Goal: Task Accomplishment & Management: Manage account settings

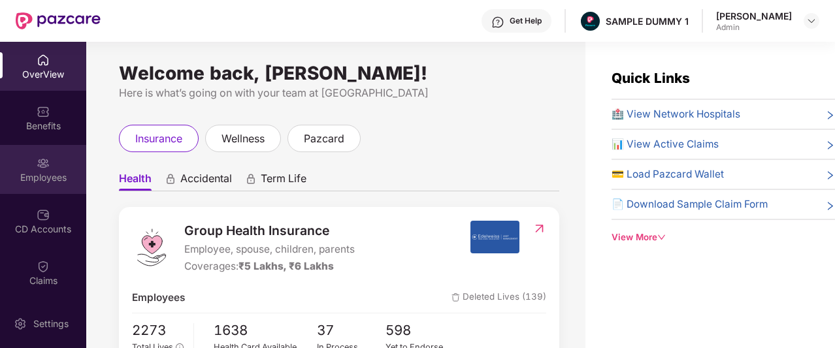
click at [24, 166] on div "Employees" at bounding box center [43, 169] width 86 height 49
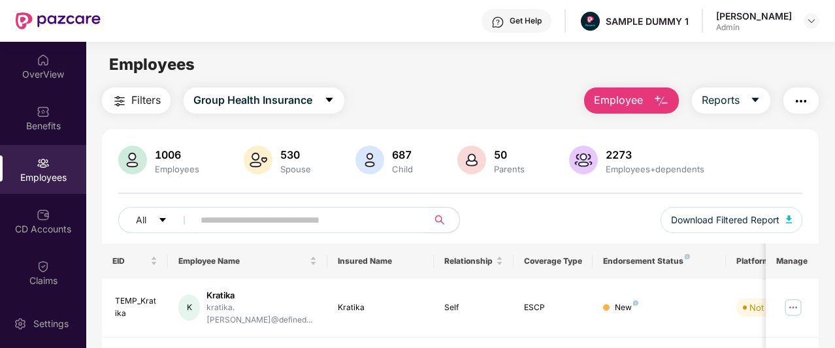
click at [629, 102] on span "Employee" at bounding box center [618, 100] width 49 height 16
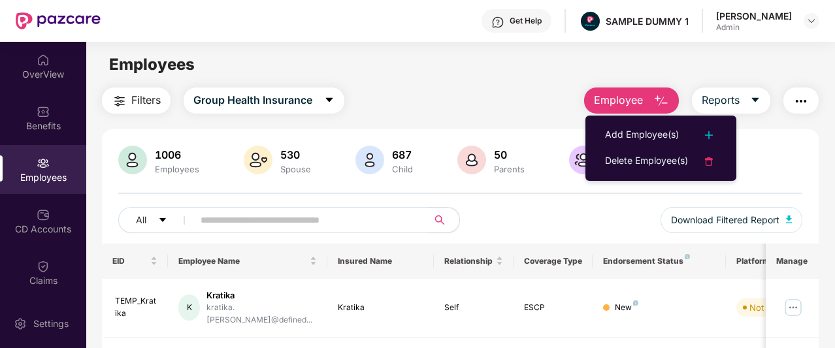
click at [486, 106] on div "Filters Group Health Insurance Employee Reports" at bounding box center [460, 101] width 717 height 26
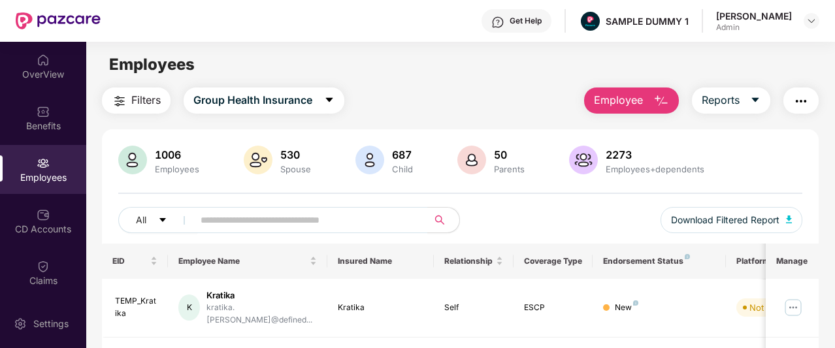
click at [610, 105] on span "Employee" at bounding box center [618, 100] width 49 height 16
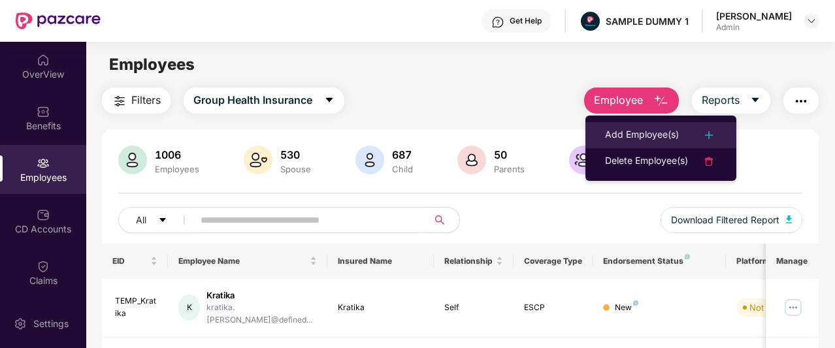
click at [611, 136] on div "Add Employee(s)" at bounding box center [642, 135] width 74 height 16
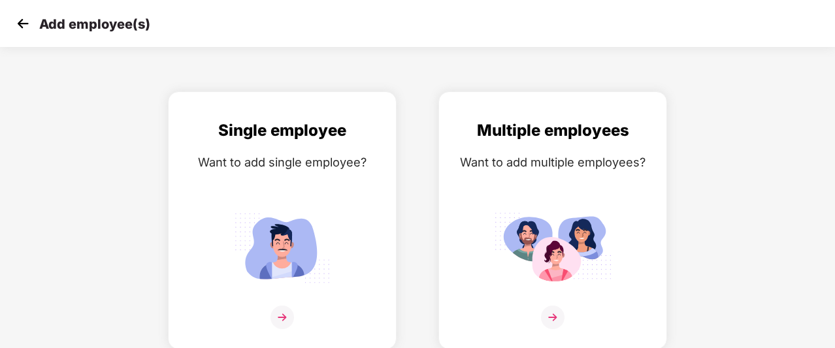
scroll to position [21, 0]
click at [302, 208] on img at bounding box center [282, 248] width 118 height 82
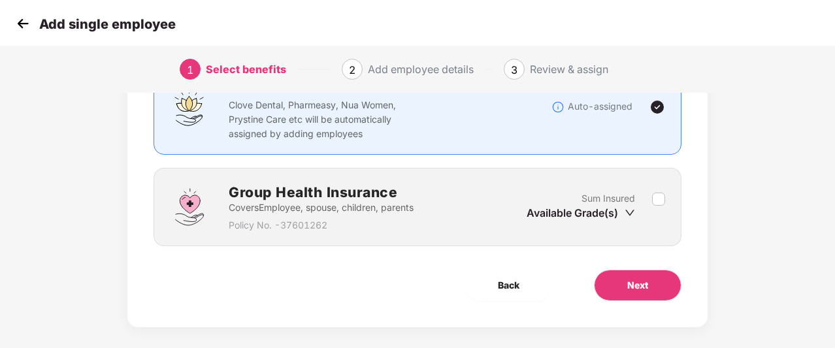
scroll to position [124, 0]
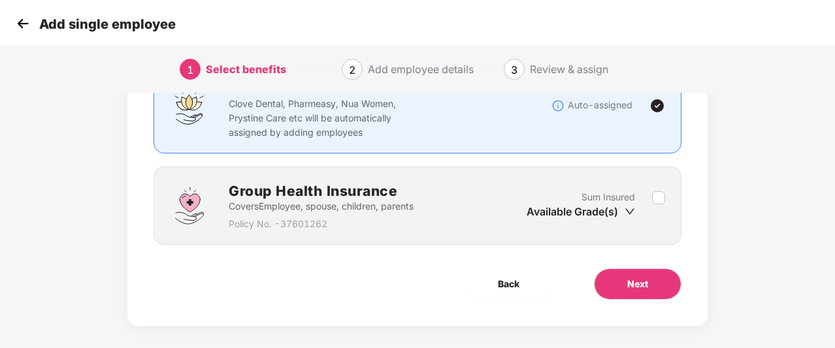
click at [649, 197] on div "Sum Insured Available Grade(s)" at bounding box center [589, 206] width 125 height 32
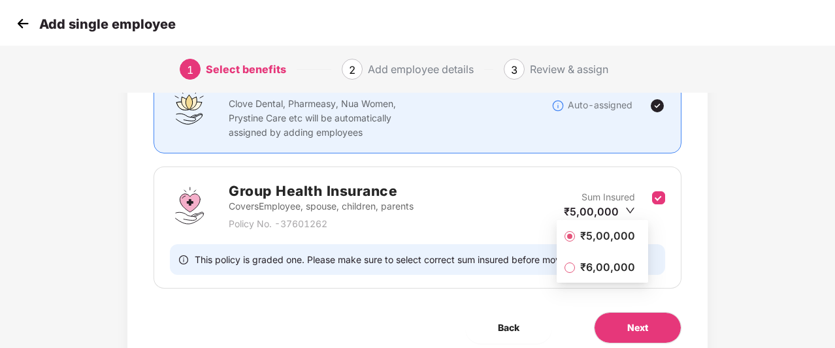
click at [604, 235] on span "₹5,00,000" at bounding box center [607, 236] width 65 height 14
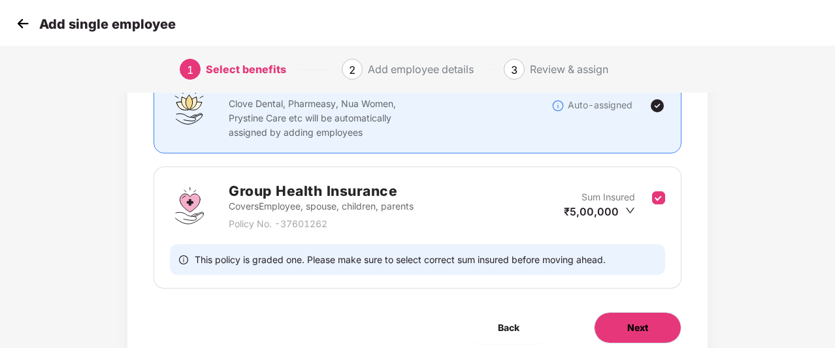
click at [639, 325] on span "Next" at bounding box center [637, 328] width 21 height 14
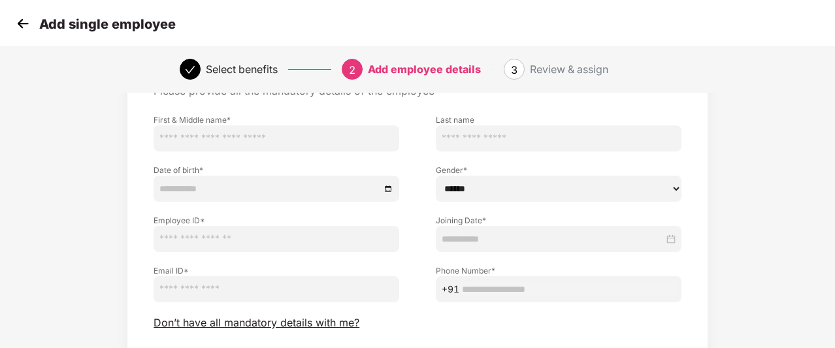
scroll to position [86, 0]
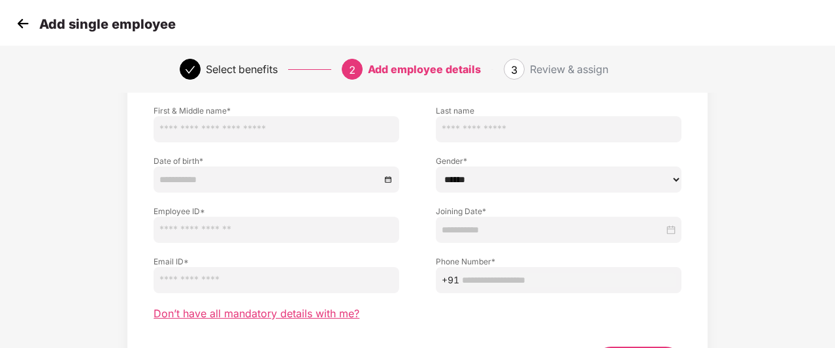
click at [278, 312] on span "Don’t have all mandatory details with me?" at bounding box center [257, 314] width 206 height 14
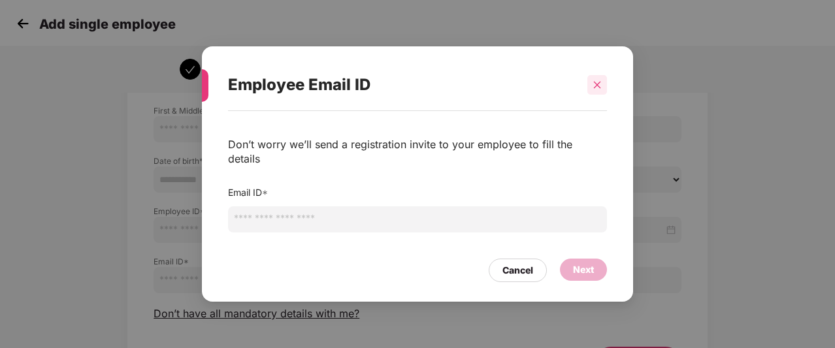
click at [589, 95] on div at bounding box center [597, 85] width 20 height 20
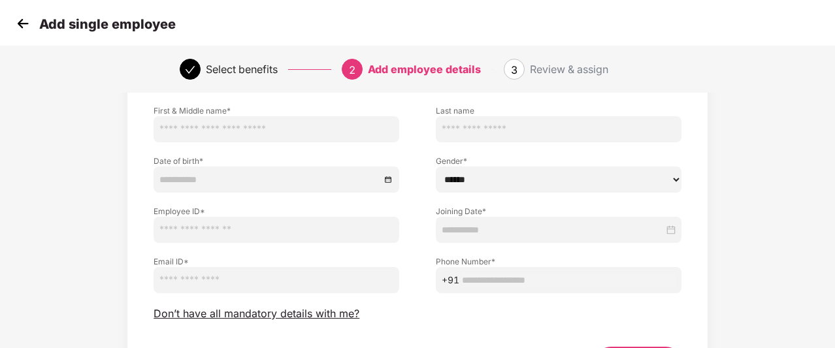
click at [18, 29] on img at bounding box center [23, 24] width 20 height 20
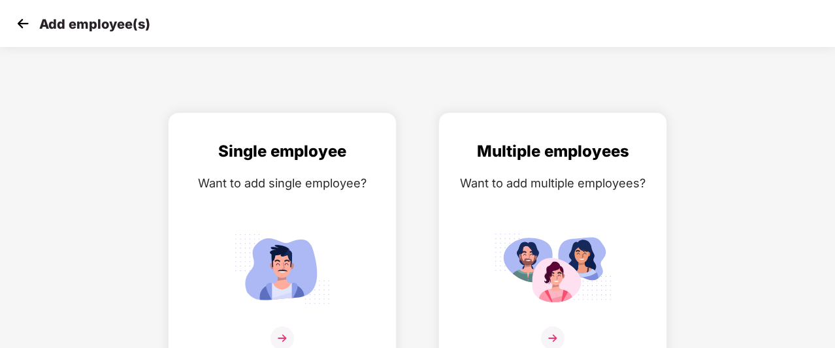
scroll to position [21, 0]
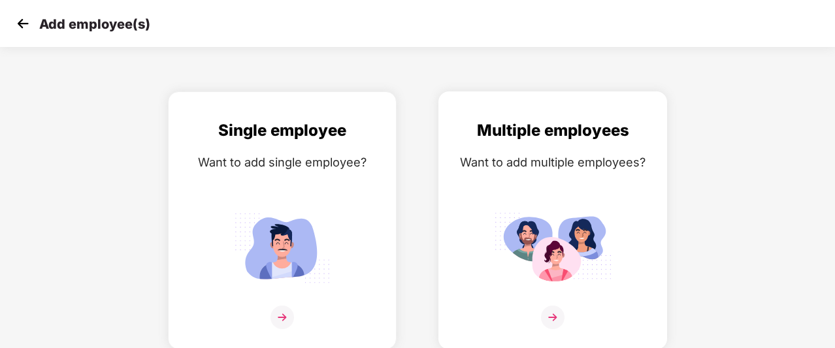
click at [457, 140] on div "Multiple employees" at bounding box center [552, 130] width 201 height 25
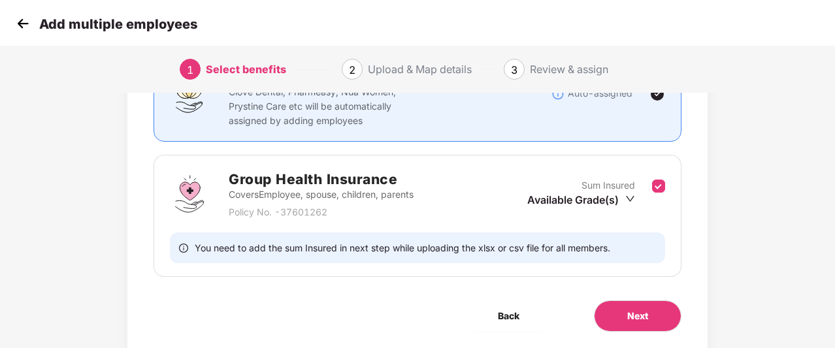
scroll to position [136, 0]
click at [639, 321] on span "Next" at bounding box center [637, 316] width 21 height 14
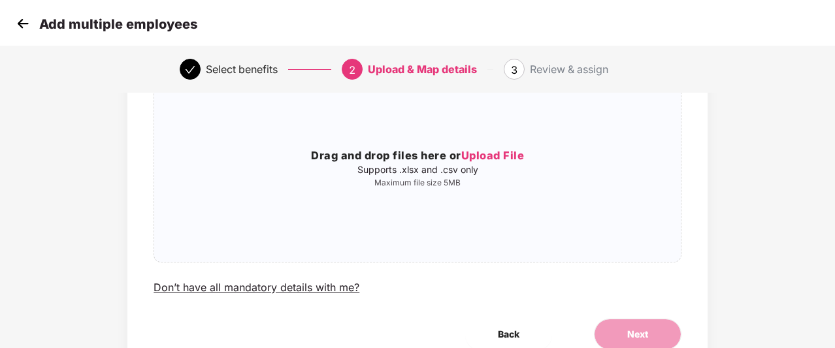
scroll to position [150, 0]
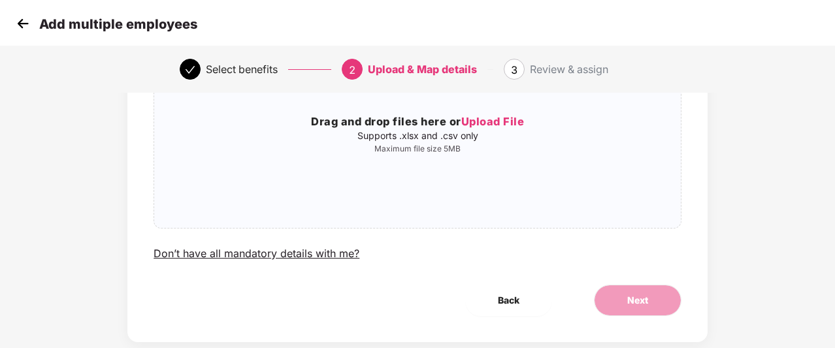
click at [22, 20] on img at bounding box center [23, 24] width 20 height 20
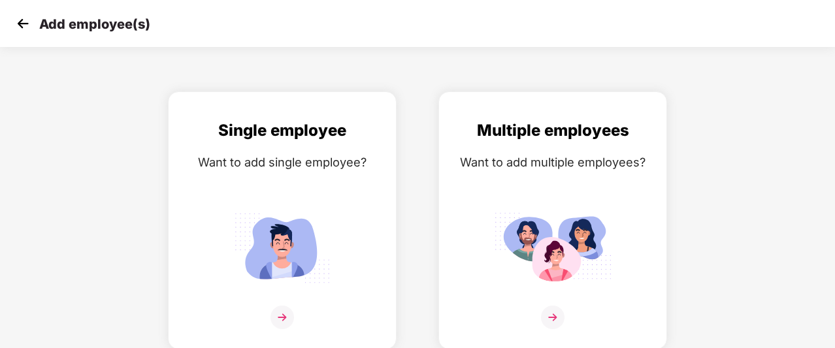
click at [22, 20] on img at bounding box center [23, 24] width 20 height 20
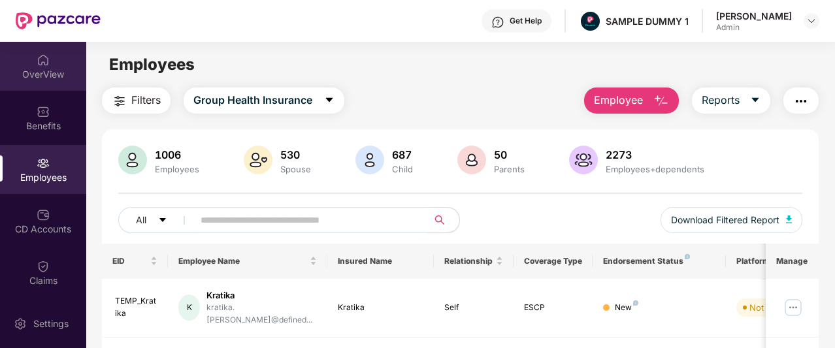
click at [44, 73] on div "OverView" at bounding box center [43, 74] width 86 height 13
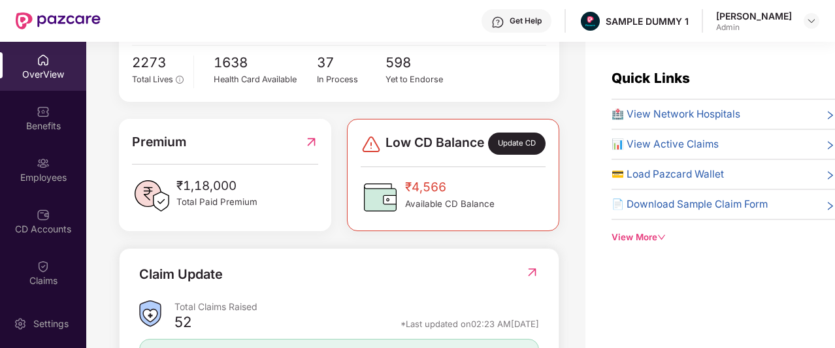
scroll to position [267, 0]
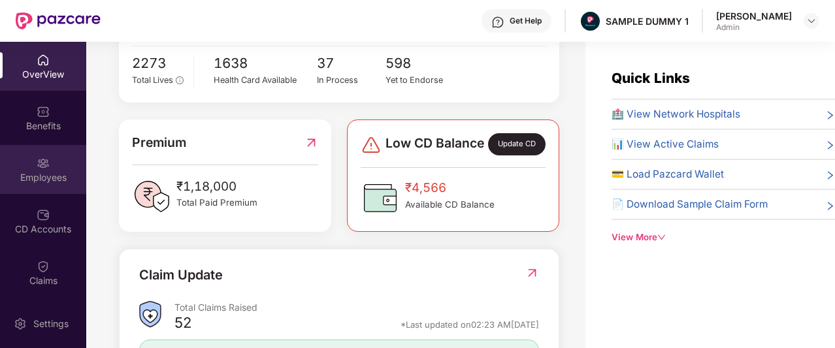
click at [68, 169] on div "Employees" at bounding box center [43, 169] width 86 height 49
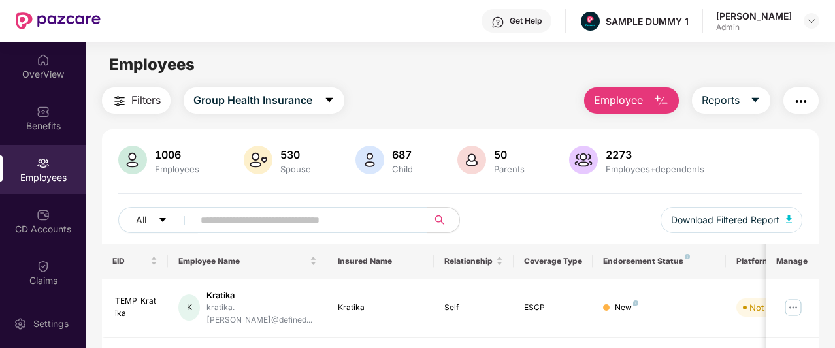
click at [628, 103] on span "Employee" at bounding box center [618, 100] width 49 height 16
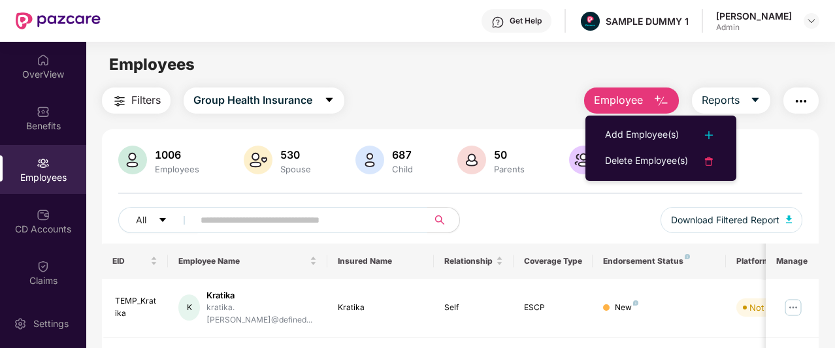
click at [635, 99] on span "Employee" at bounding box center [618, 100] width 49 height 16
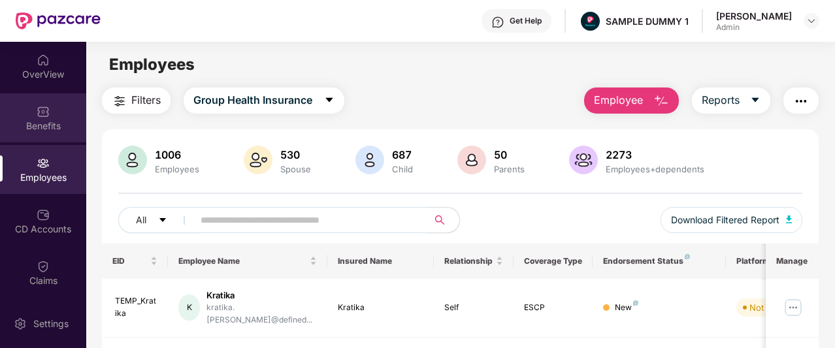
click at [60, 127] on div "Benefits" at bounding box center [43, 126] width 86 height 13
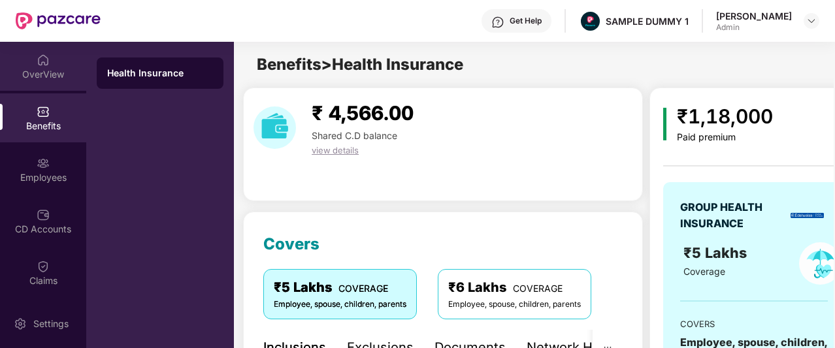
click at [41, 68] on div "OverView" at bounding box center [43, 74] width 86 height 13
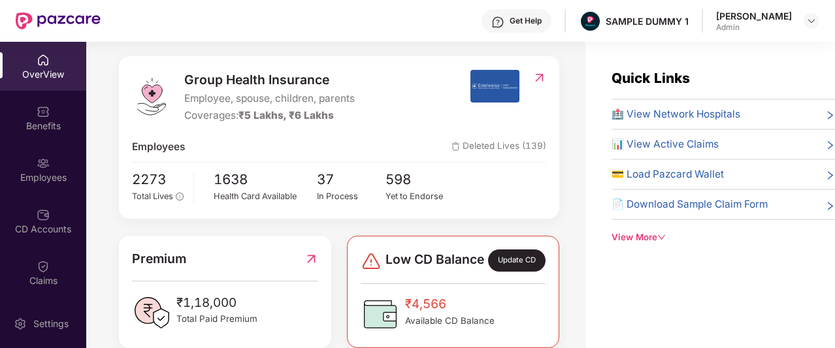
scroll to position [132, 0]
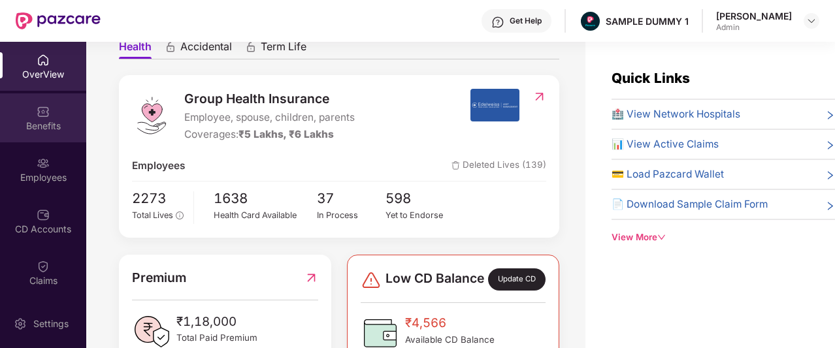
click at [39, 129] on div "Benefits" at bounding box center [43, 126] width 86 height 13
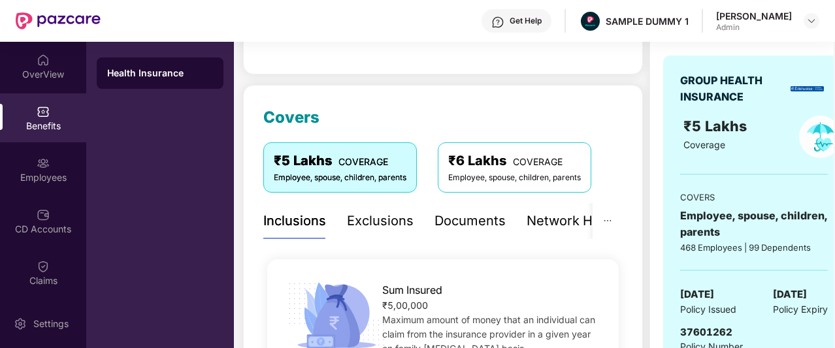
scroll to position [128, 0]
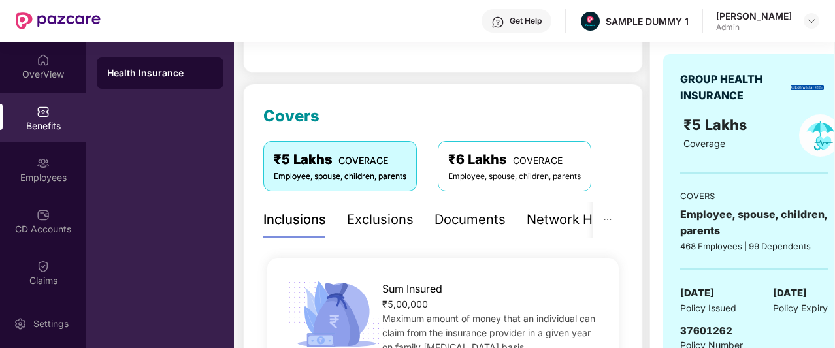
click at [344, 225] on div "Inclusions Exclusions Documents Network Hospitals" at bounding box center [452, 220] width 378 height 36
click at [360, 221] on div "Exclusions" at bounding box center [380, 220] width 67 height 20
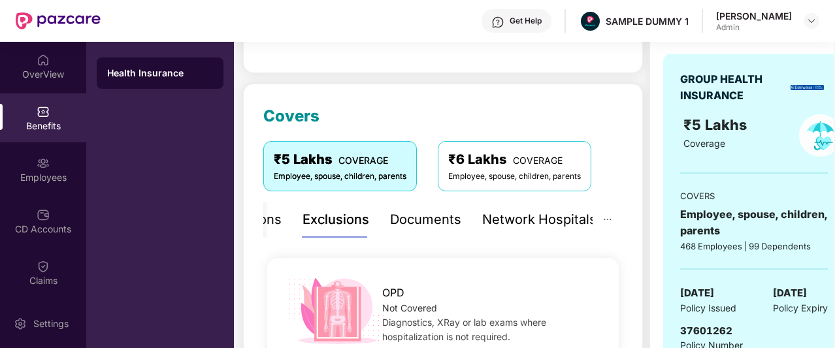
click at [407, 217] on div "Documents" at bounding box center [425, 220] width 71 height 20
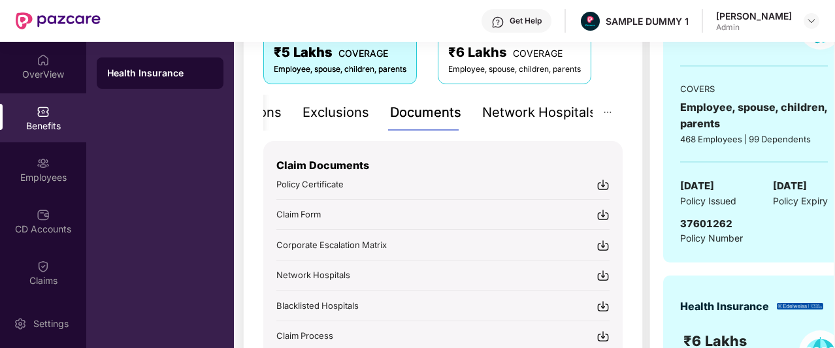
scroll to position [236, 0]
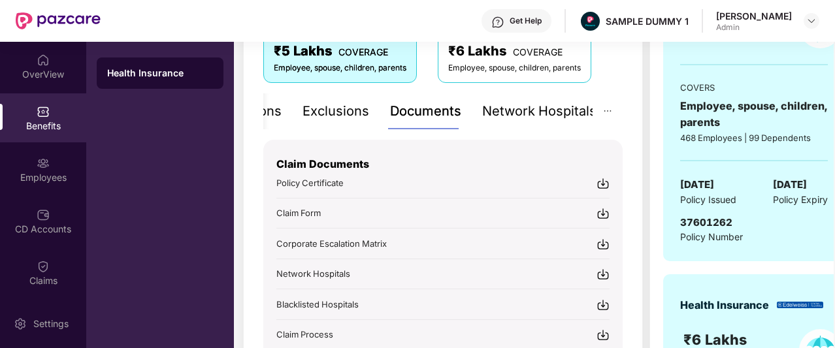
click at [328, 114] on div "Exclusions" at bounding box center [335, 111] width 67 height 20
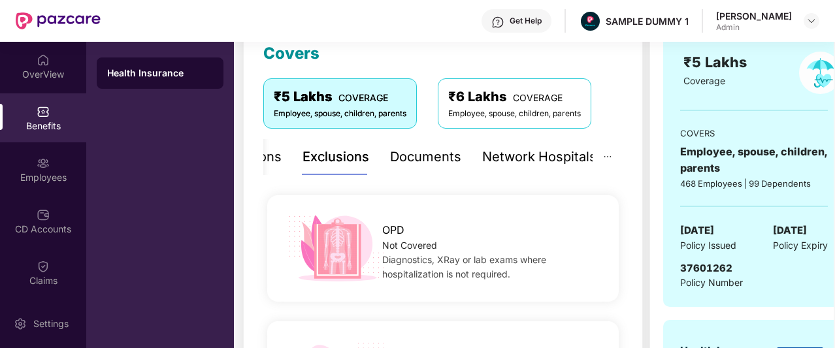
scroll to position [193, 0]
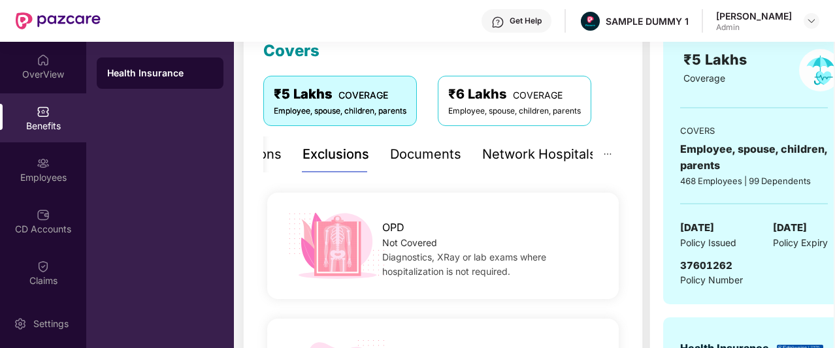
click at [393, 152] on div "Documents" at bounding box center [425, 154] width 71 height 20
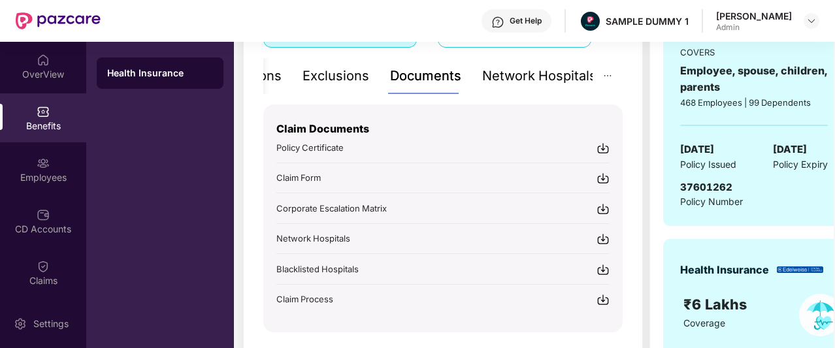
scroll to position [272, 0]
click at [534, 23] on div "Get Help" at bounding box center [516, 21] width 70 height 24
click at [412, 25] on div "Get Help SAMPLE DUMMY 1 [PERSON_NAME] Admin" at bounding box center [460, 21] width 719 height 42
click at [538, 73] on div "Network Hospitals" at bounding box center [539, 76] width 114 height 20
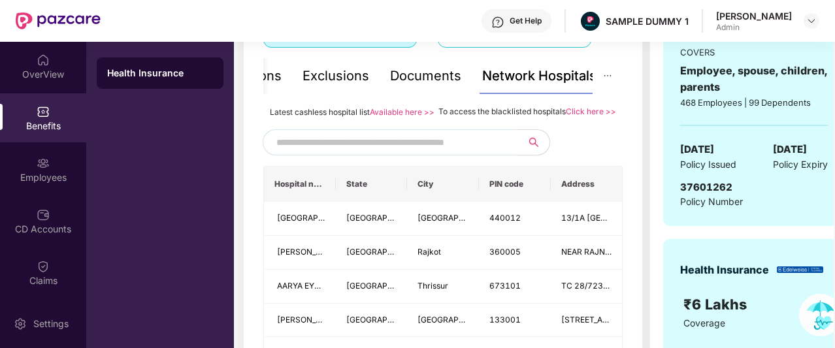
click at [410, 83] on div "Documents" at bounding box center [425, 76] width 71 height 20
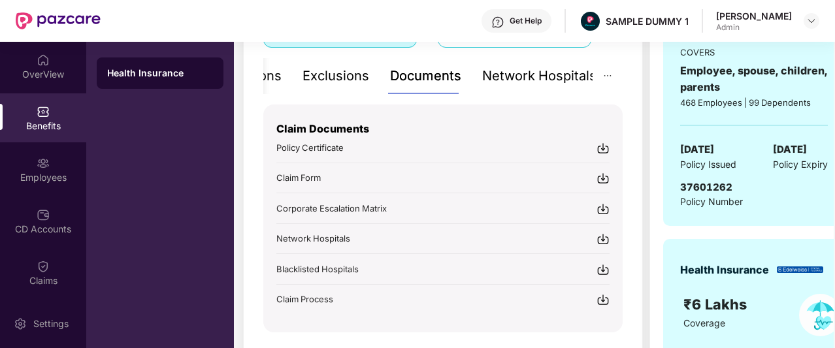
click at [502, 84] on div "Network Hospitals" at bounding box center [539, 76] width 114 height 20
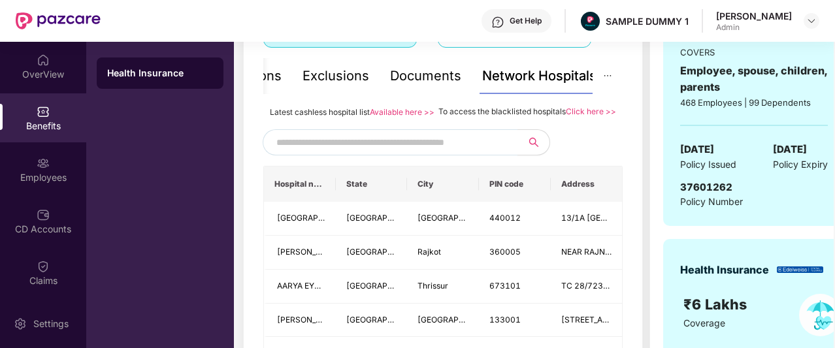
click at [466, 152] on input "text" at bounding box center [387, 143] width 223 height 20
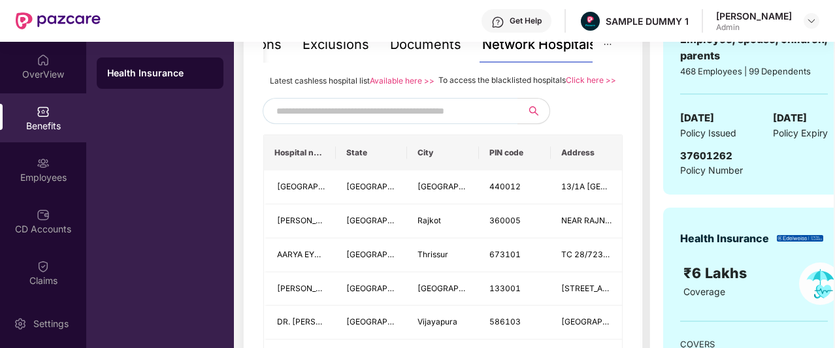
scroll to position [303, 0]
click at [401, 121] on input "text" at bounding box center [387, 111] width 223 height 20
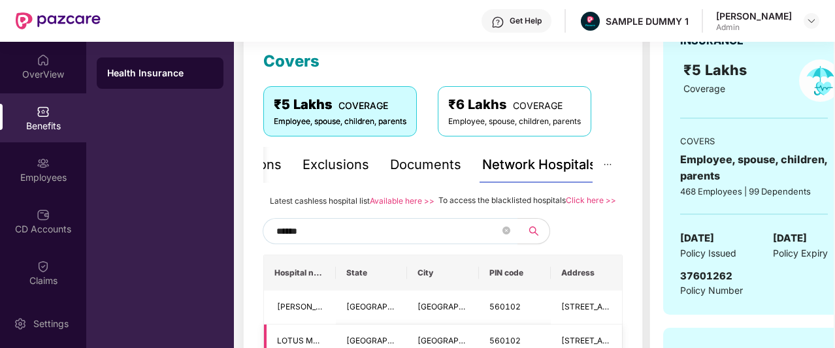
scroll to position [0, 0]
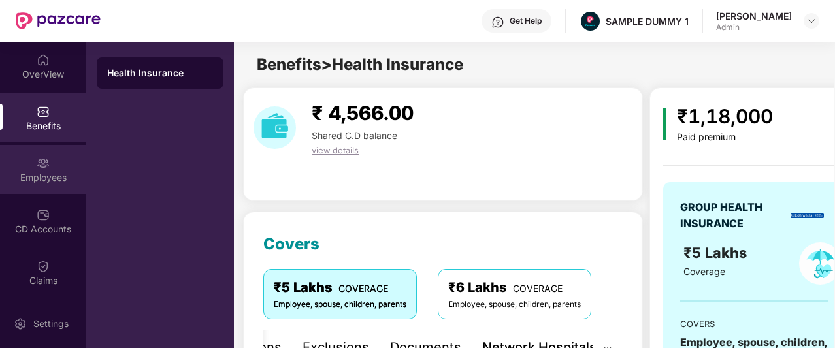
type input "******"
click at [44, 164] on img at bounding box center [43, 163] width 13 height 13
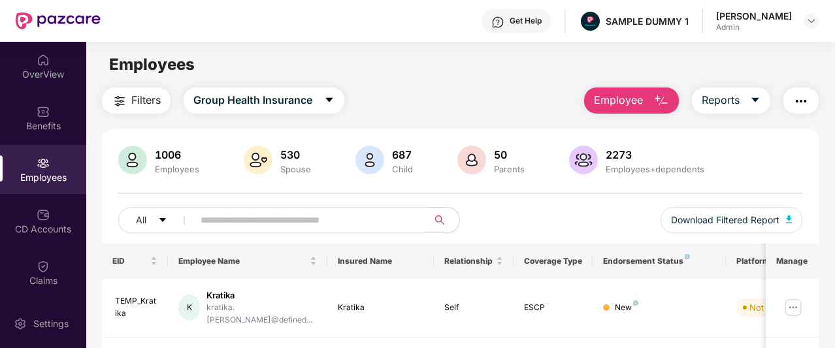
click at [633, 98] on span "Employee" at bounding box center [618, 100] width 49 height 16
click at [474, 109] on div "Filters Group Health Insurance Employee Reports" at bounding box center [460, 101] width 717 height 26
click at [749, 100] on button "Reports" at bounding box center [731, 101] width 78 height 26
click at [803, 101] on img "button" at bounding box center [801, 101] width 16 height 16
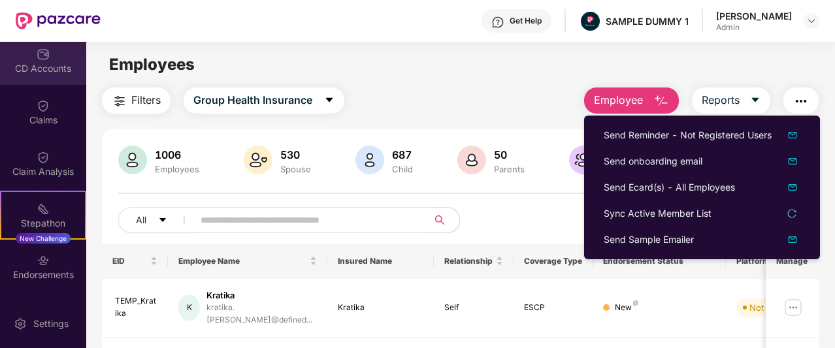
scroll to position [160, 0]
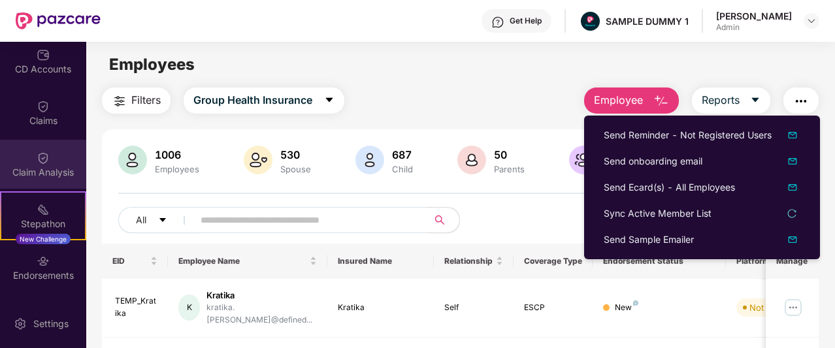
click at [24, 171] on div "Claim Analysis" at bounding box center [43, 172] width 86 height 13
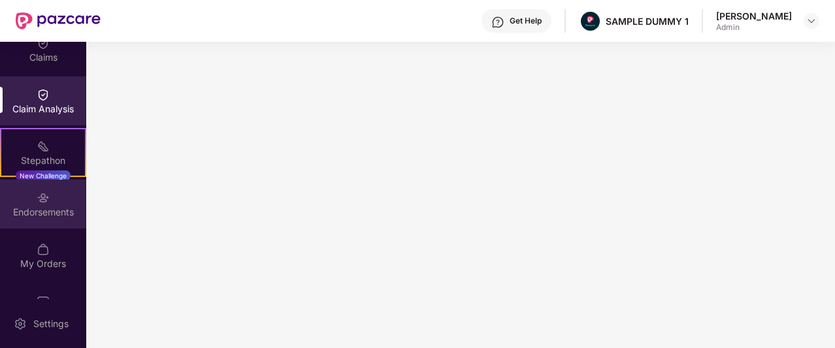
scroll to position [258, 0]
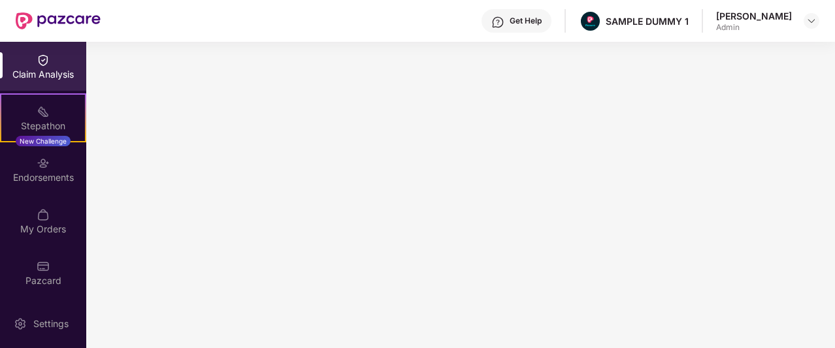
click at [52, 194] on div "OverView Benefits Employees CD Accounts Claims Claim Analysis Stepathon New Cha…" at bounding box center [43, 170] width 86 height 257
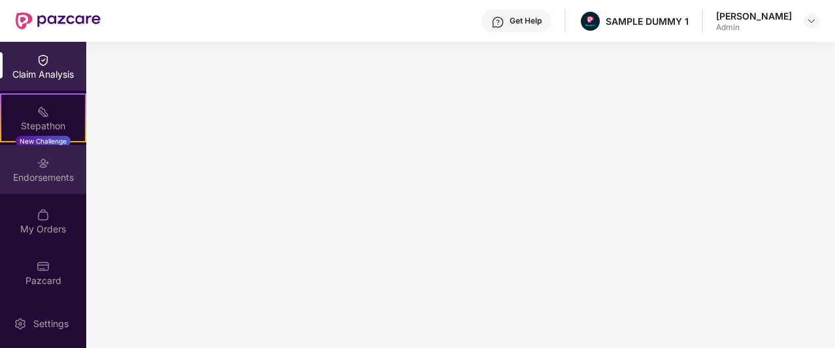
click at [45, 180] on div "Endorsements" at bounding box center [43, 177] width 86 height 13
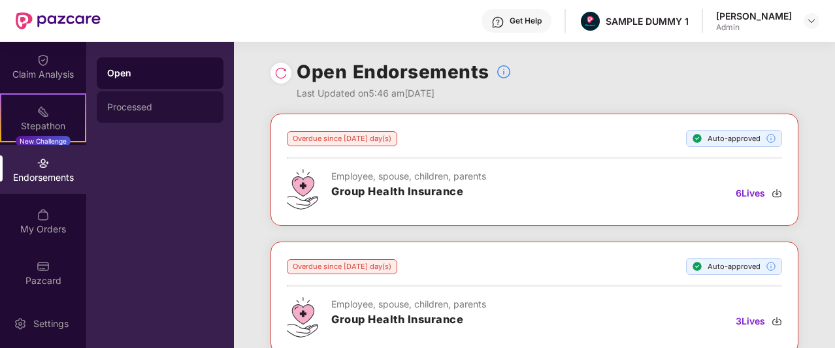
click at [161, 106] on div "Processed" at bounding box center [160, 107] width 106 height 10
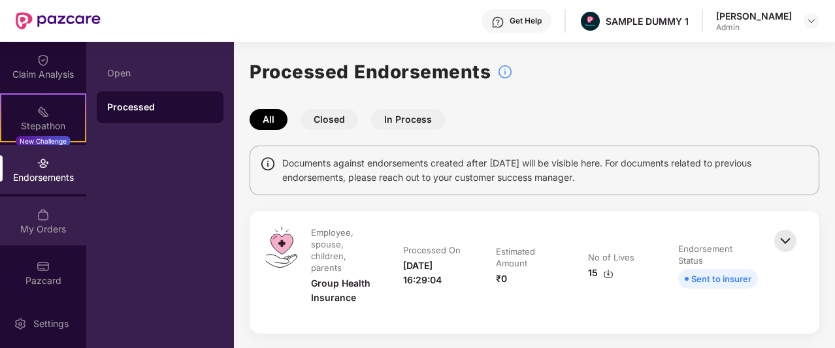
click at [38, 234] on div "My Orders" at bounding box center [43, 229] width 86 height 13
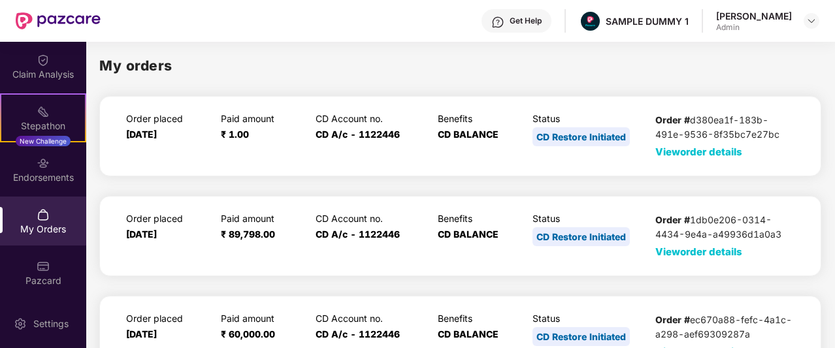
click at [673, 152] on span "View order details" at bounding box center [698, 152] width 87 height 12
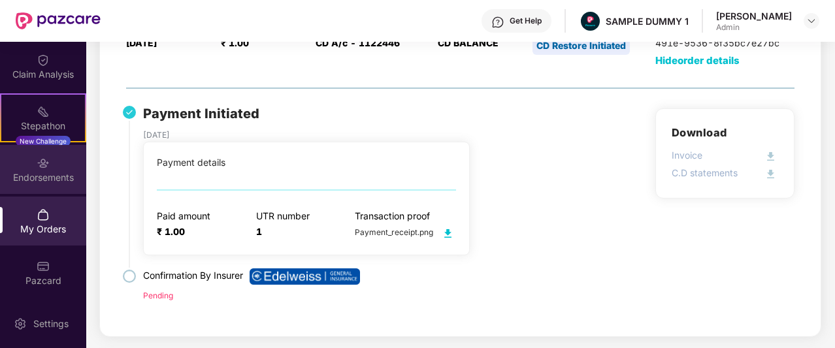
scroll to position [0, 0]
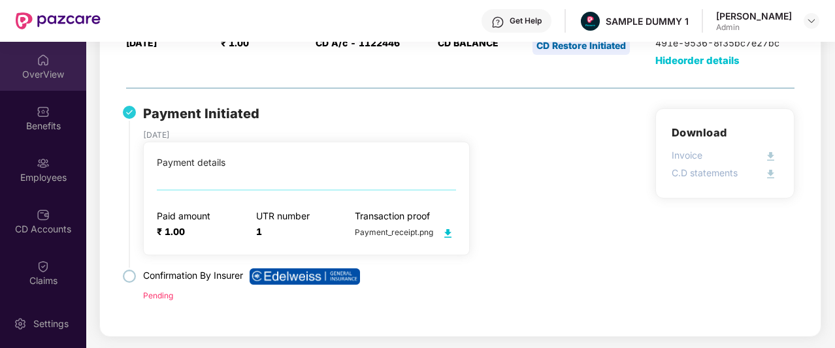
click at [48, 56] on div "OverView" at bounding box center [43, 66] width 86 height 49
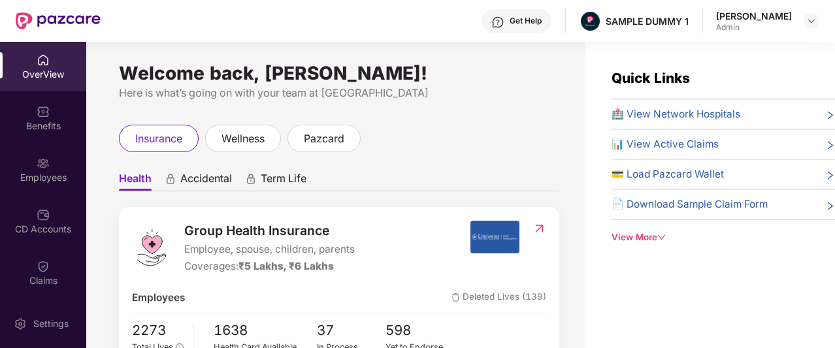
click at [632, 238] on div "View More" at bounding box center [722, 238] width 223 height 14
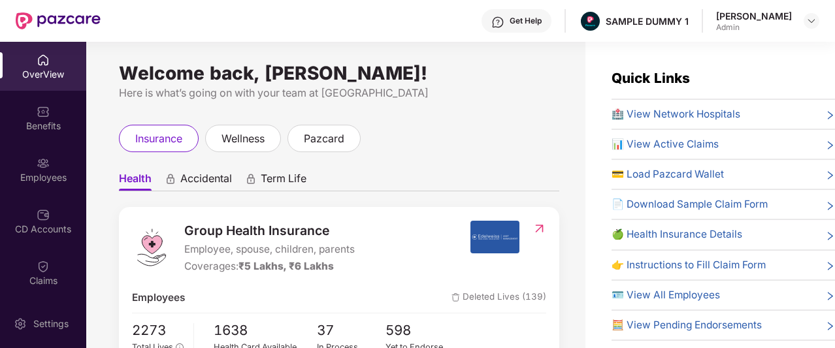
click at [662, 110] on span "🏥 View Network Hospitals" at bounding box center [675, 114] width 129 height 16
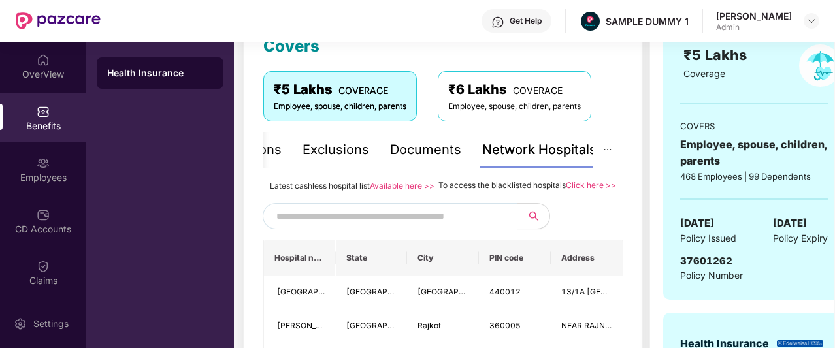
scroll to position [197, 0]
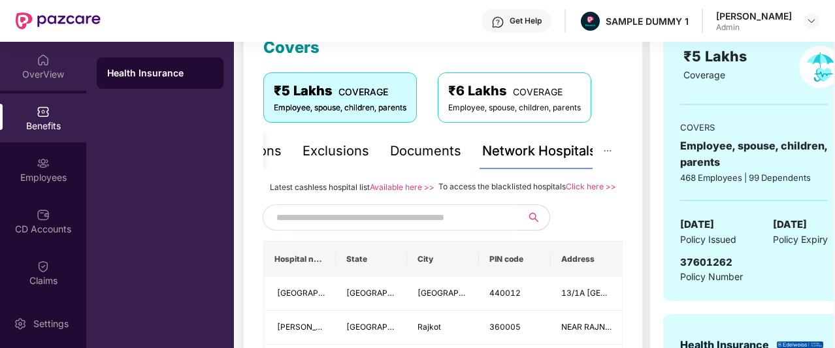
click at [67, 84] on div "OverView" at bounding box center [43, 66] width 86 height 49
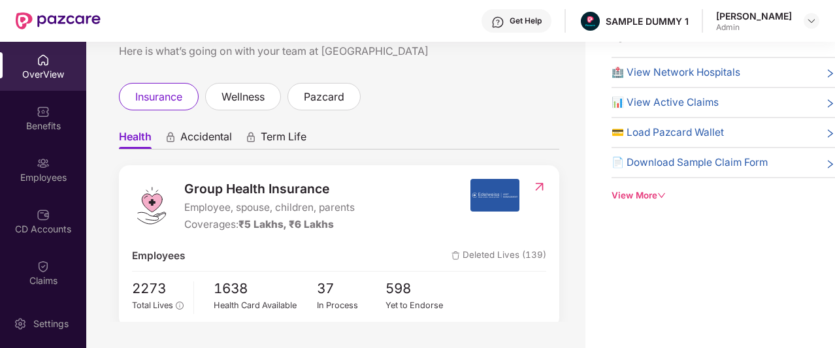
scroll to position [41, 0]
click at [645, 192] on div "View More" at bounding box center [722, 196] width 223 height 14
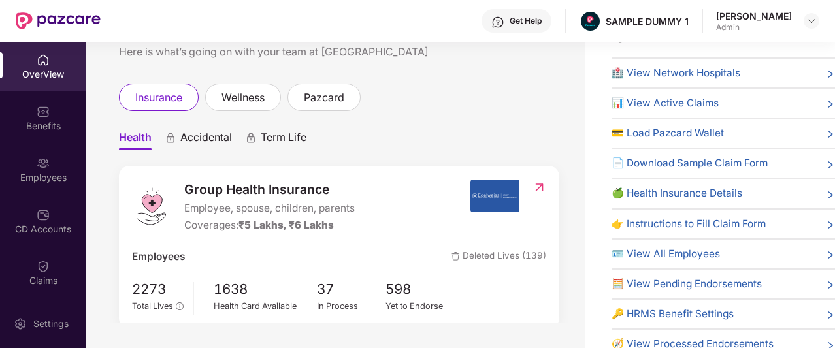
scroll to position [0, 0]
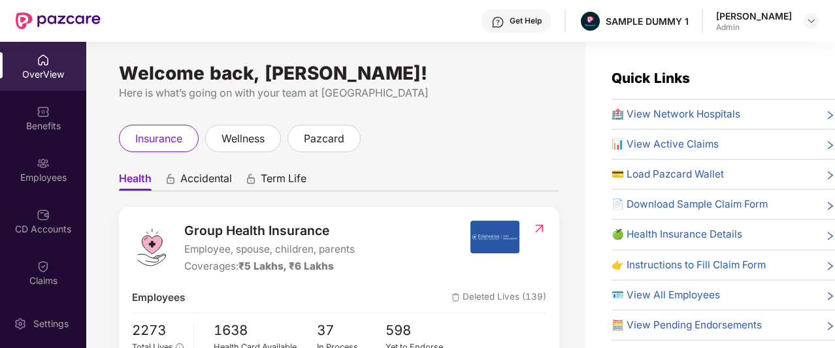
click at [534, 28] on div "Get Help" at bounding box center [516, 21] width 70 height 24
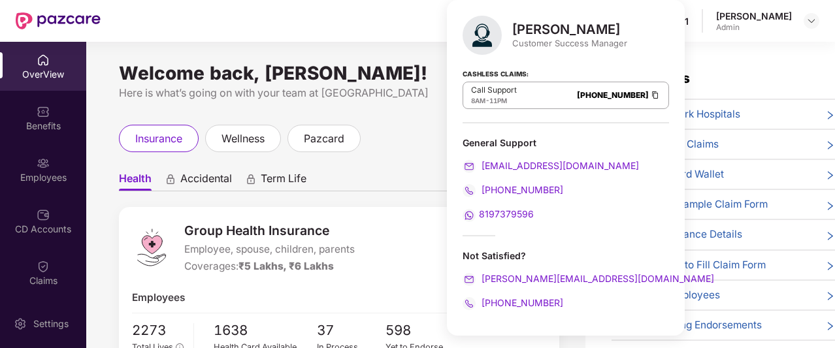
click at [387, 94] on div "Here is what’s going on with your team at [GEOGRAPHIC_DATA]" at bounding box center [339, 93] width 440 height 16
